Goal: Task Accomplishment & Management: Complete application form

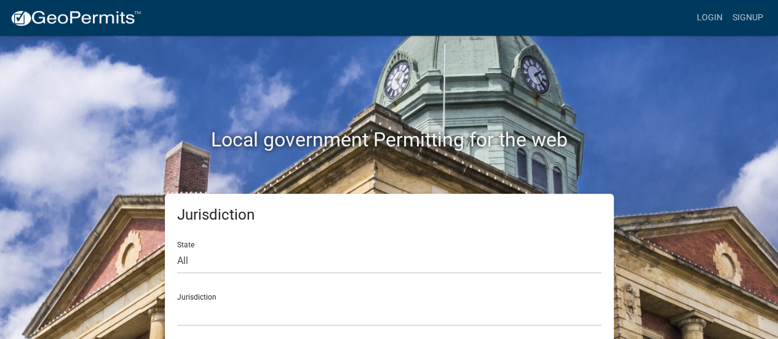
scroll to position [3, 0]
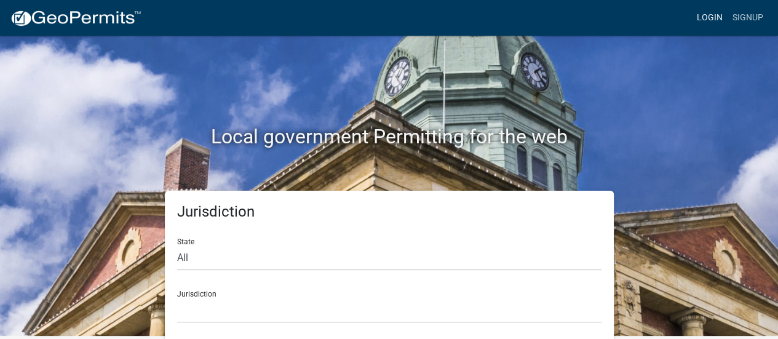
click at [703, 10] on link "Login" at bounding box center [710, 17] width 36 height 23
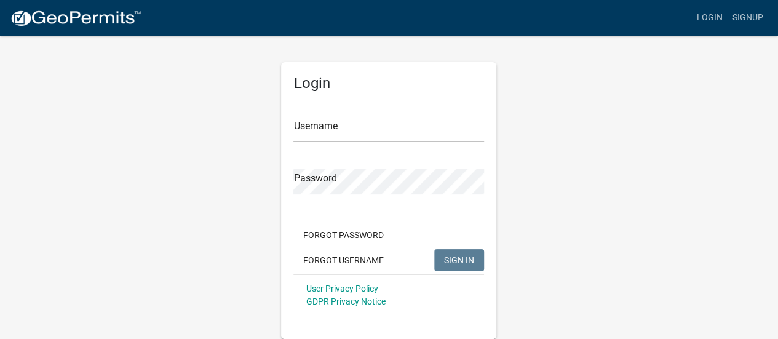
scroll to position [1, 0]
type input "[EMAIL_ADDRESS][PERSON_NAME][DOMAIN_NAME]"
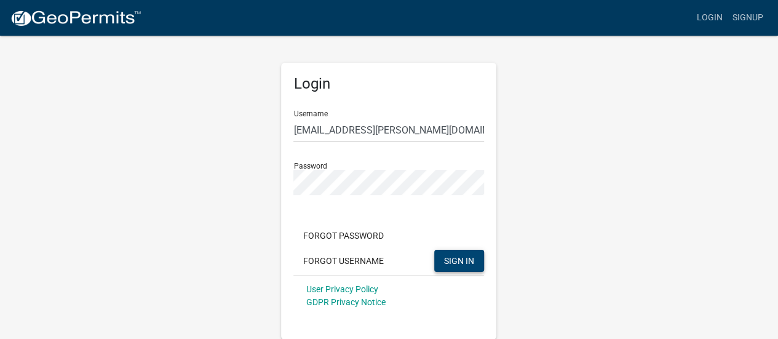
click at [457, 265] on span "SIGN IN" at bounding box center [459, 260] width 30 height 10
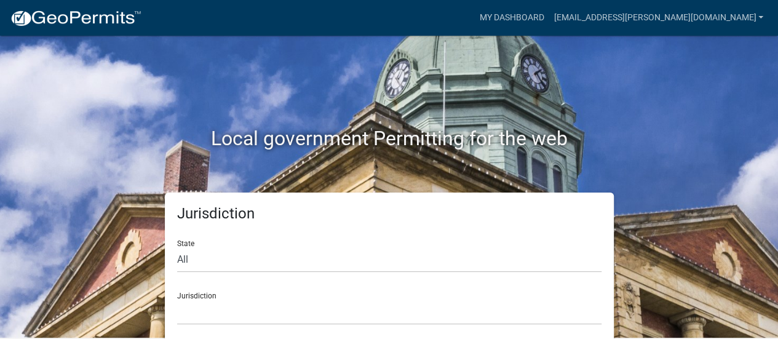
scroll to position [10, 0]
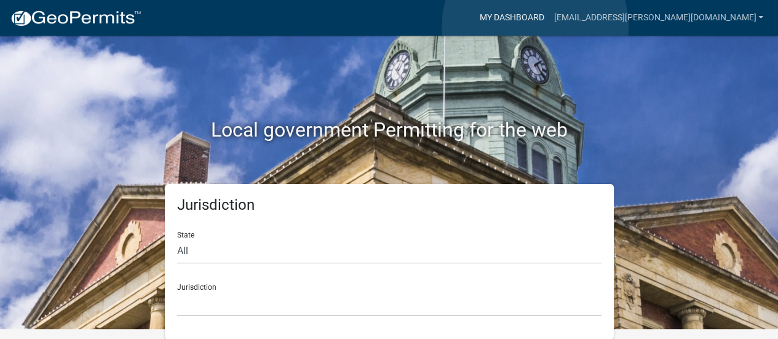
click at [535, 26] on link "My Dashboard" at bounding box center [511, 17] width 74 height 23
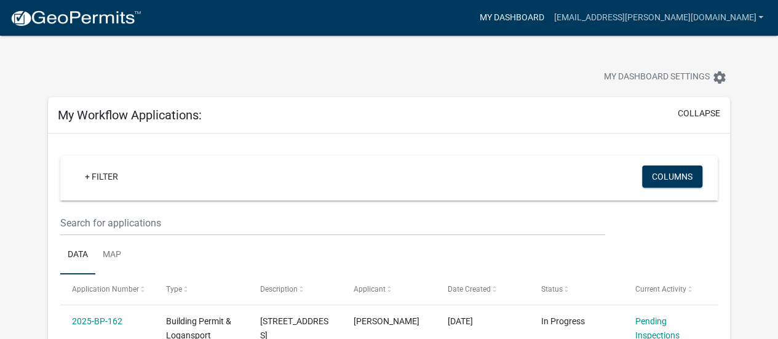
click at [545, 14] on link "My Dashboard" at bounding box center [511, 17] width 74 height 23
click at [122, 26] on img at bounding box center [76, 18] width 132 height 18
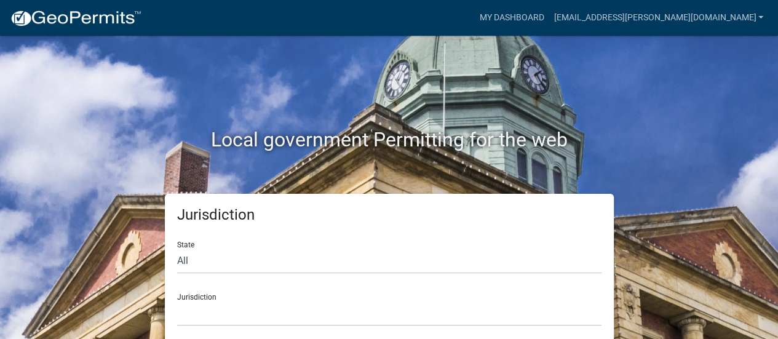
scroll to position [10, 0]
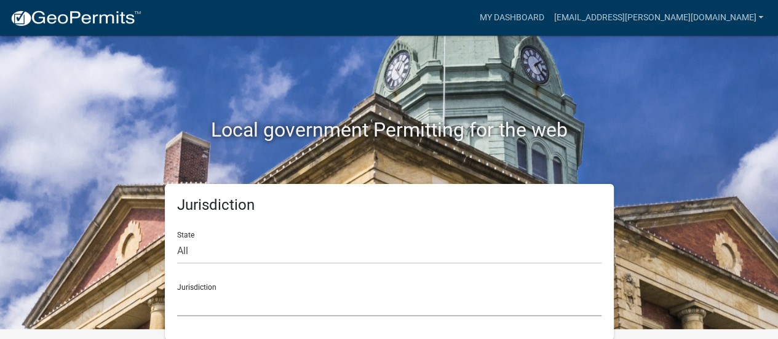
click at [343, 301] on select "[GEOGRAPHIC_DATA], [US_STATE] [GEOGRAPHIC_DATA], [US_STATE][PERSON_NAME][GEOGRA…" at bounding box center [389, 303] width 425 height 25
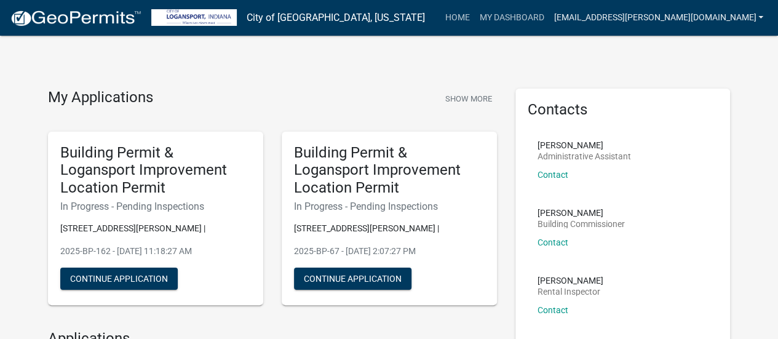
click at [731, 10] on link "[EMAIL_ADDRESS][PERSON_NAME][DOMAIN_NAME]" at bounding box center [659, 17] width 220 height 23
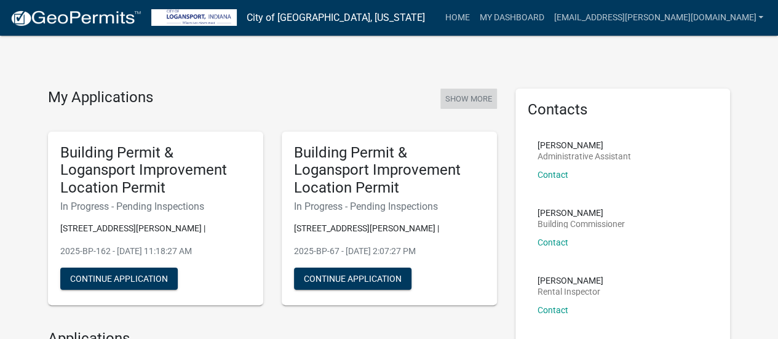
click at [477, 99] on button "Show More" at bounding box center [469, 99] width 57 height 20
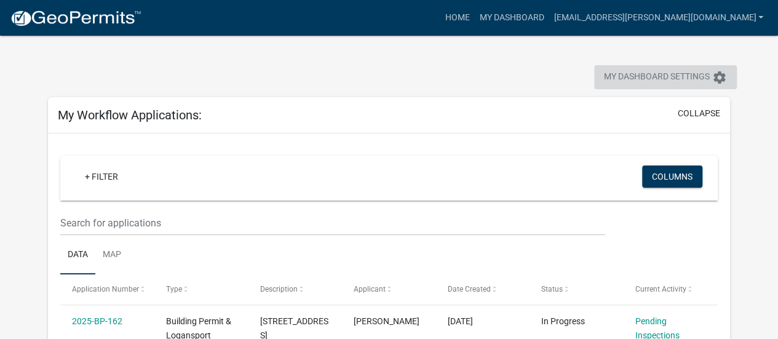
click at [676, 80] on span "My Dashboard Settings" at bounding box center [657, 77] width 106 height 15
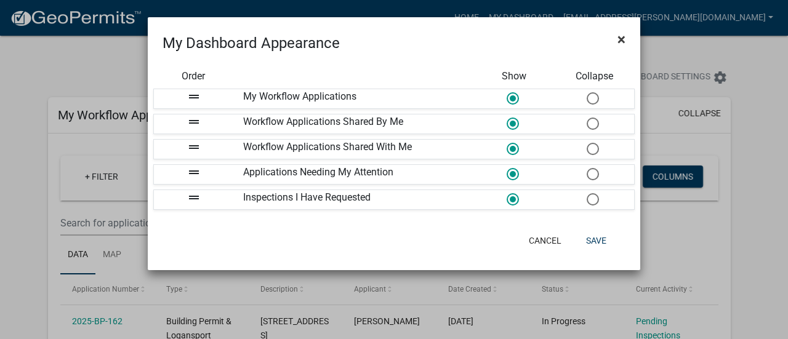
click at [623, 29] on button "×" at bounding box center [621, 39] width 28 height 34
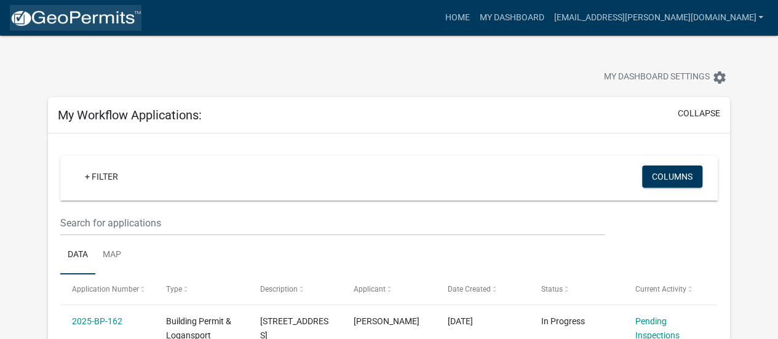
click at [106, 18] on img at bounding box center [76, 18] width 132 height 18
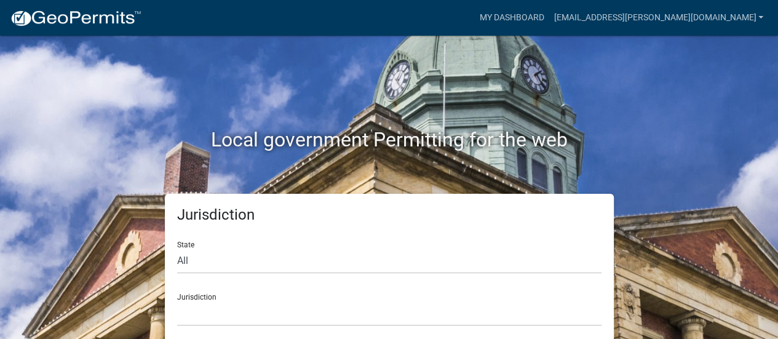
drag, startPoint x: 777, startPoint y: 154, endPoint x: 775, endPoint y: 194, distance: 39.4
click at [775, 194] on div "Local government Permitting for the web Jurisdiction State All [US_STATE] [US_S…" at bounding box center [389, 169] width 778 height 339
click at [310, 314] on select "[GEOGRAPHIC_DATA], [US_STATE] [GEOGRAPHIC_DATA], [US_STATE][PERSON_NAME][GEOGRA…" at bounding box center [389, 313] width 425 height 25
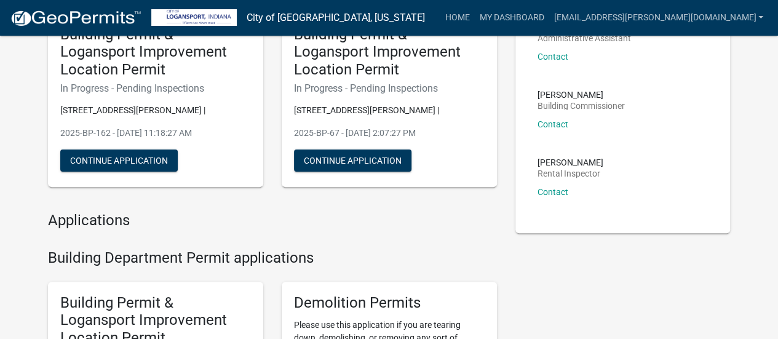
scroll to position [156, 0]
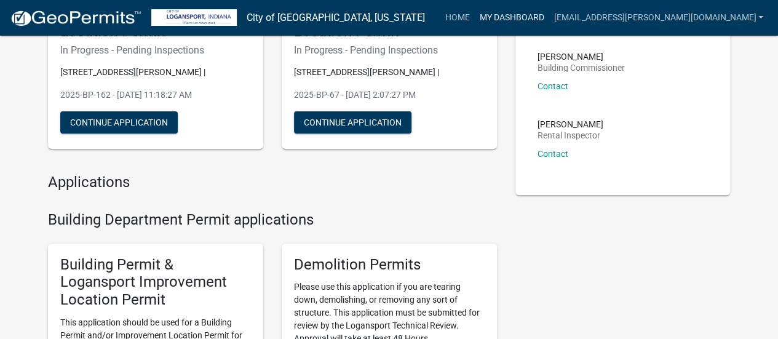
click at [522, 16] on link "My Dashboard" at bounding box center [511, 17] width 74 height 23
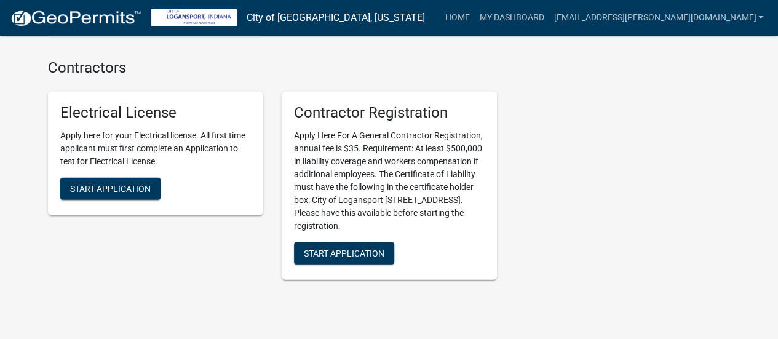
scroll to position [1580, 0]
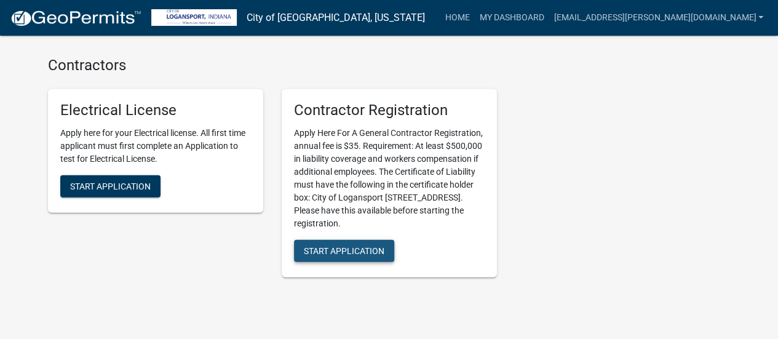
click at [353, 246] on span "Start Application" at bounding box center [344, 251] width 81 height 10
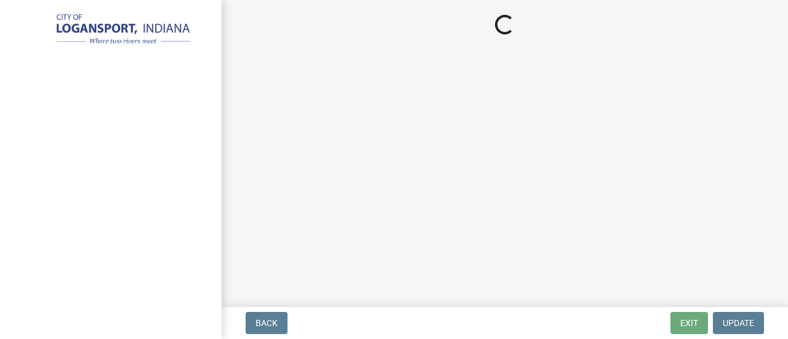
select select "IN"
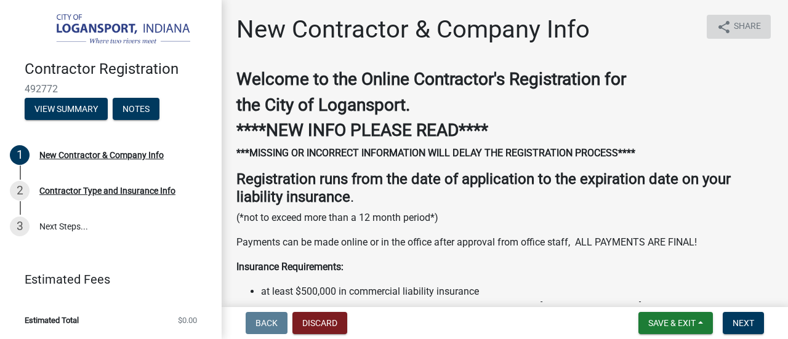
click at [739, 28] on span "Share" at bounding box center [747, 27] width 27 height 15
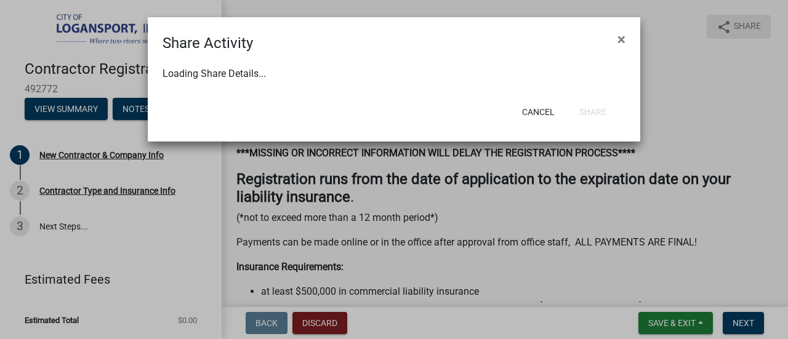
select select "1"
select select "0"
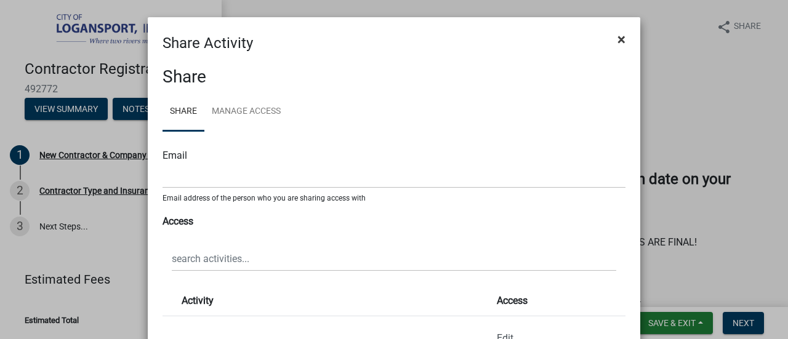
click at [618, 35] on span "×" at bounding box center [621, 39] width 8 height 17
